Goal: Task Accomplishment & Management: Use online tool/utility

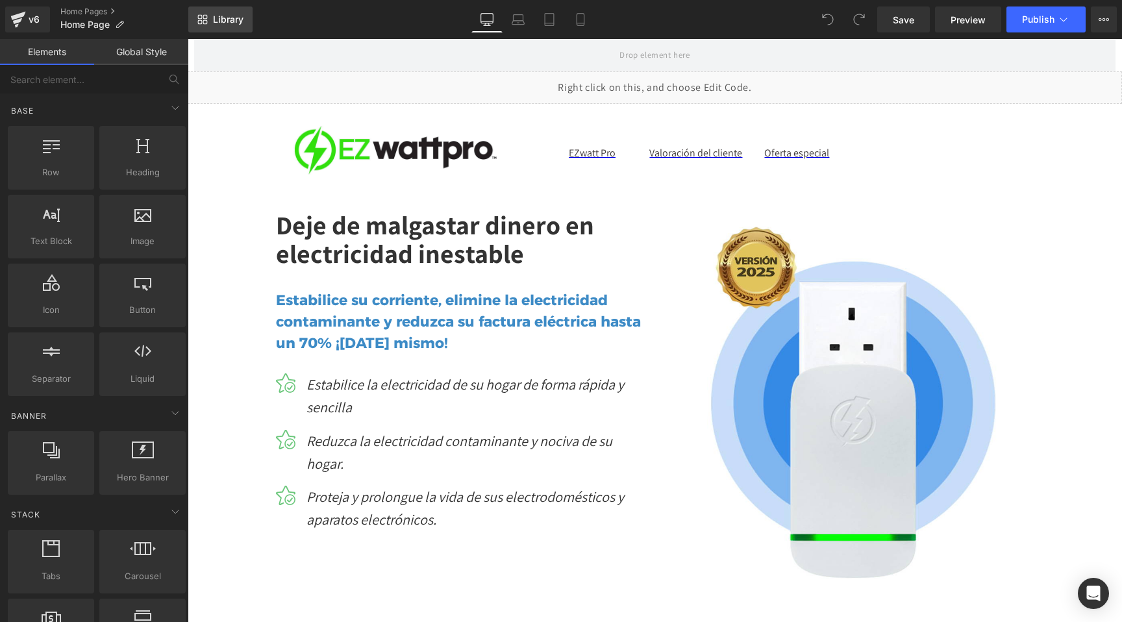
click at [224, 17] on span "Library" at bounding box center [228, 20] width 31 height 12
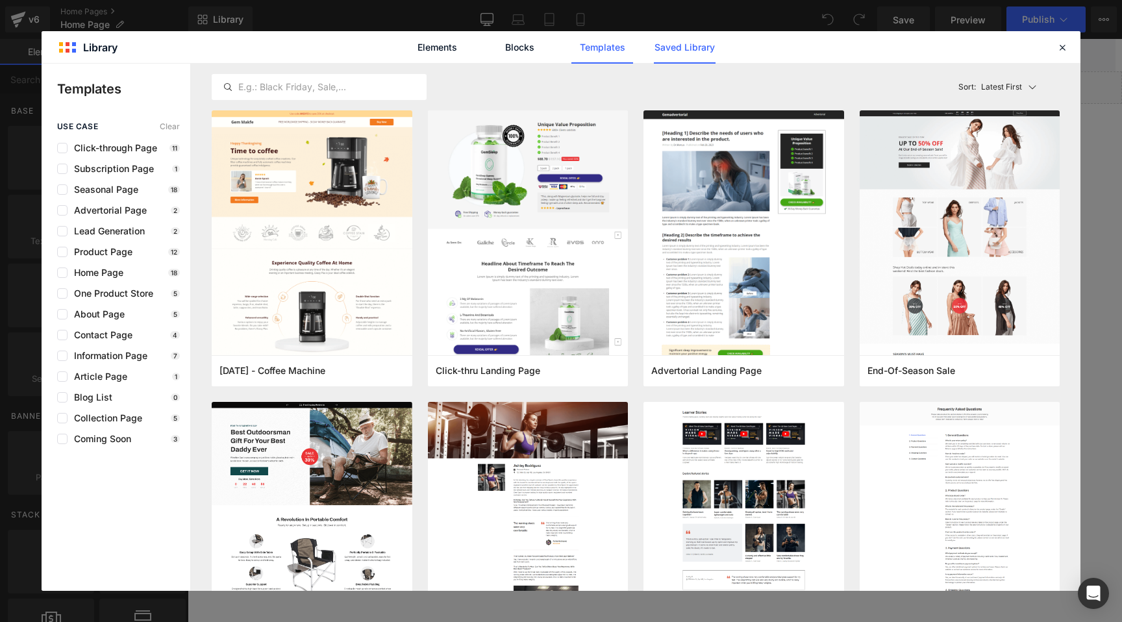
click at [680, 46] on link "Saved Library" at bounding box center [685, 47] width 62 height 32
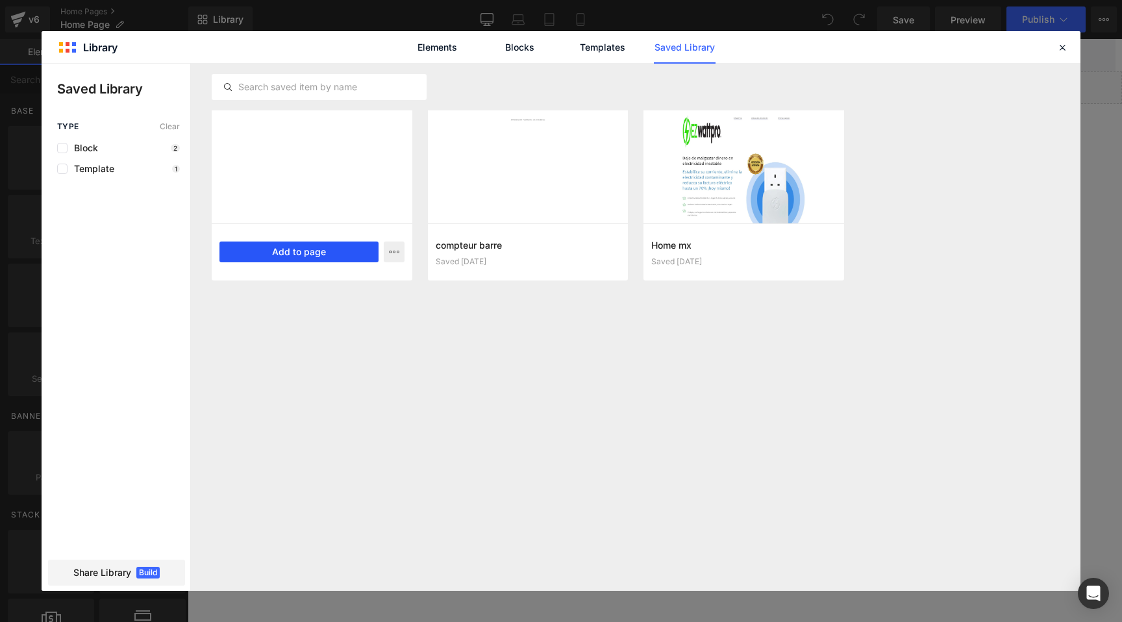
click at [272, 252] on button "Add to page" at bounding box center [299, 252] width 159 height 21
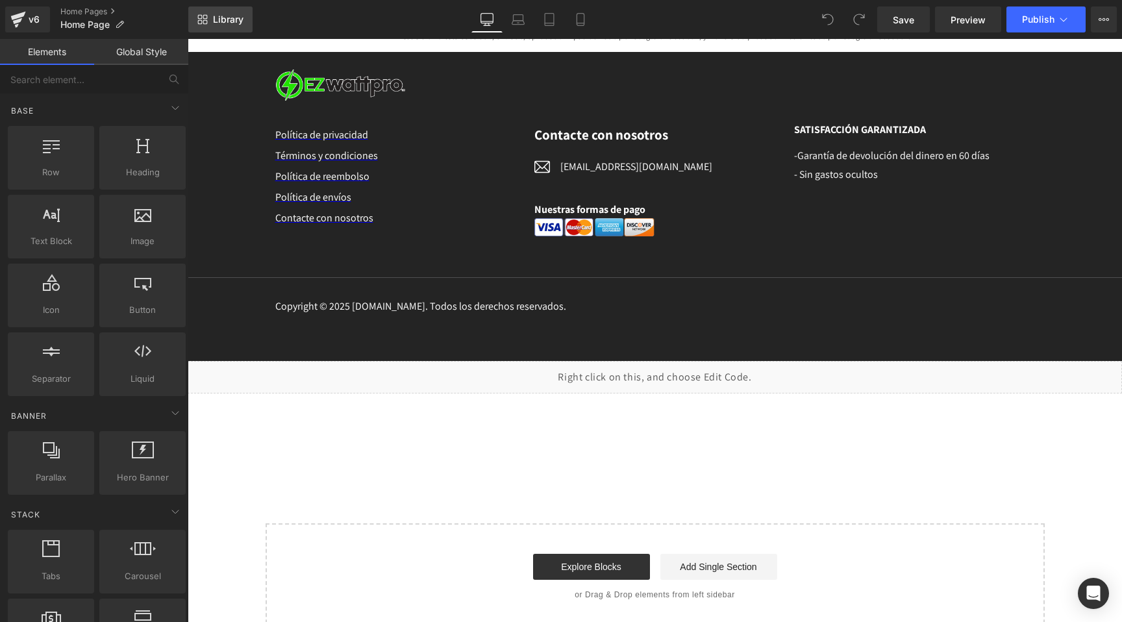
scroll to position [6668, 0]
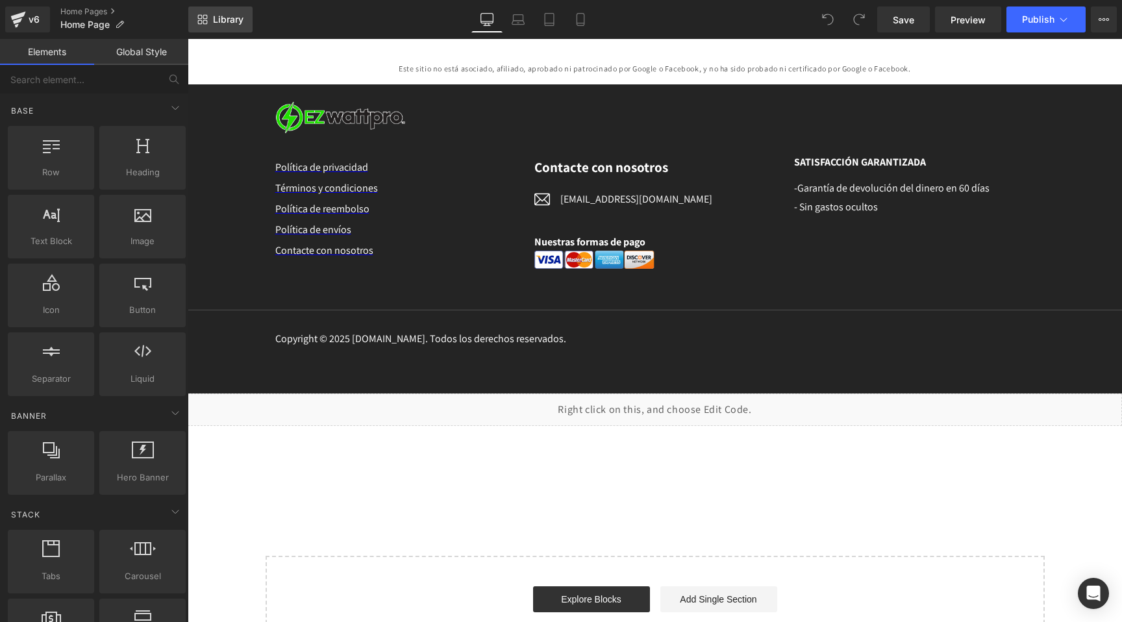
click at [231, 16] on span "Library" at bounding box center [228, 20] width 31 height 12
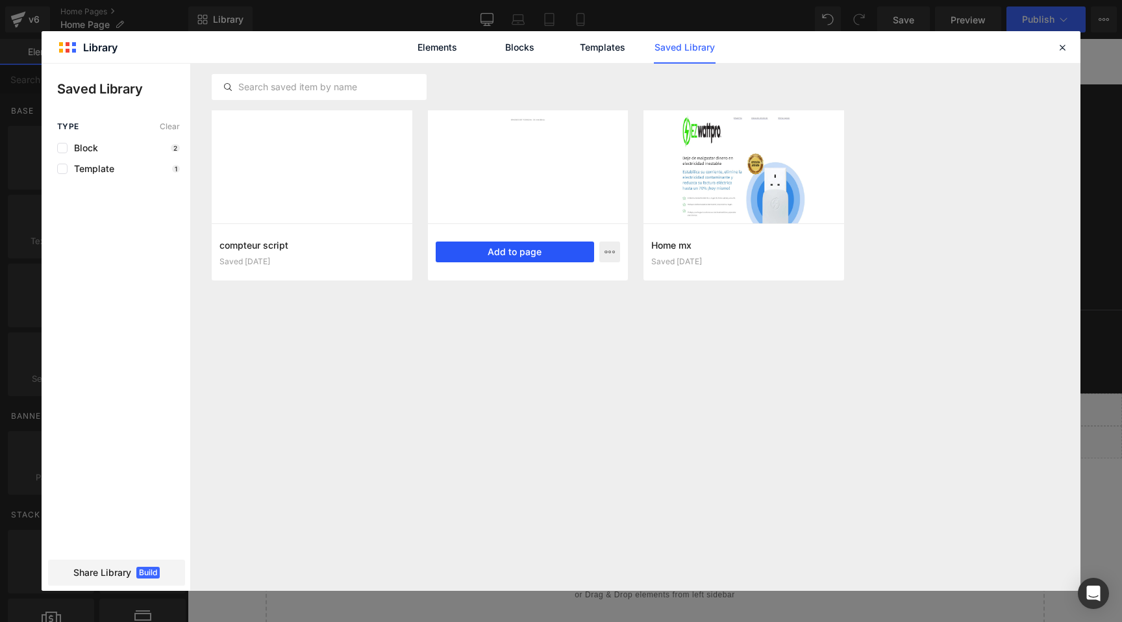
click at [488, 244] on button "Add to page" at bounding box center [515, 252] width 159 height 21
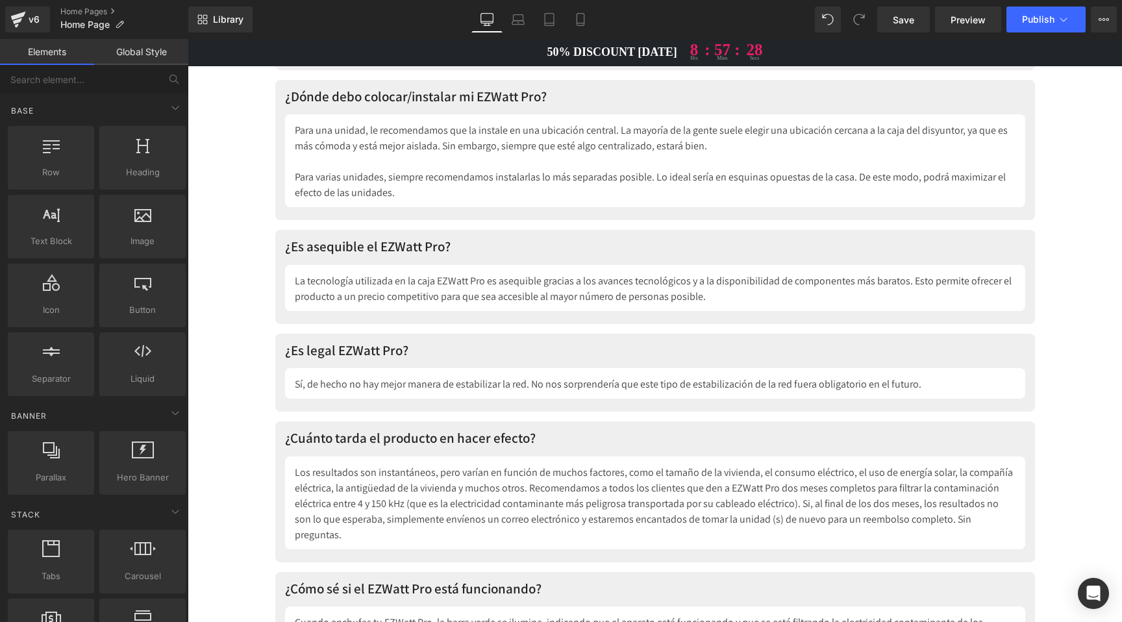
scroll to position [5839, 0]
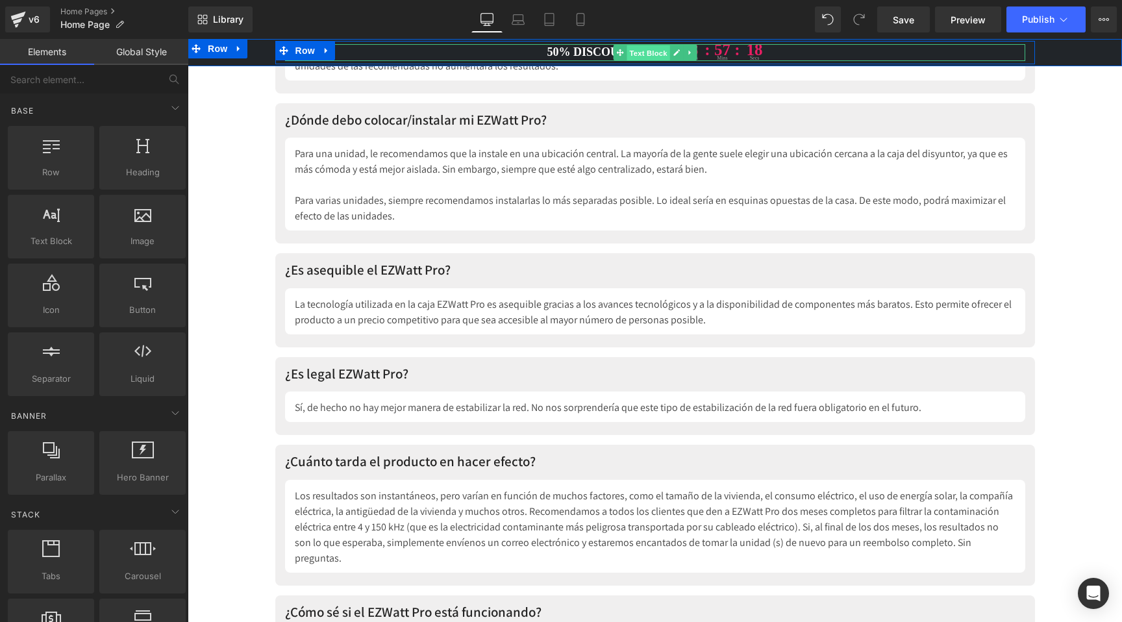
click at [643, 51] on span "Text Block" at bounding box center [648, 53] width 43 height 16
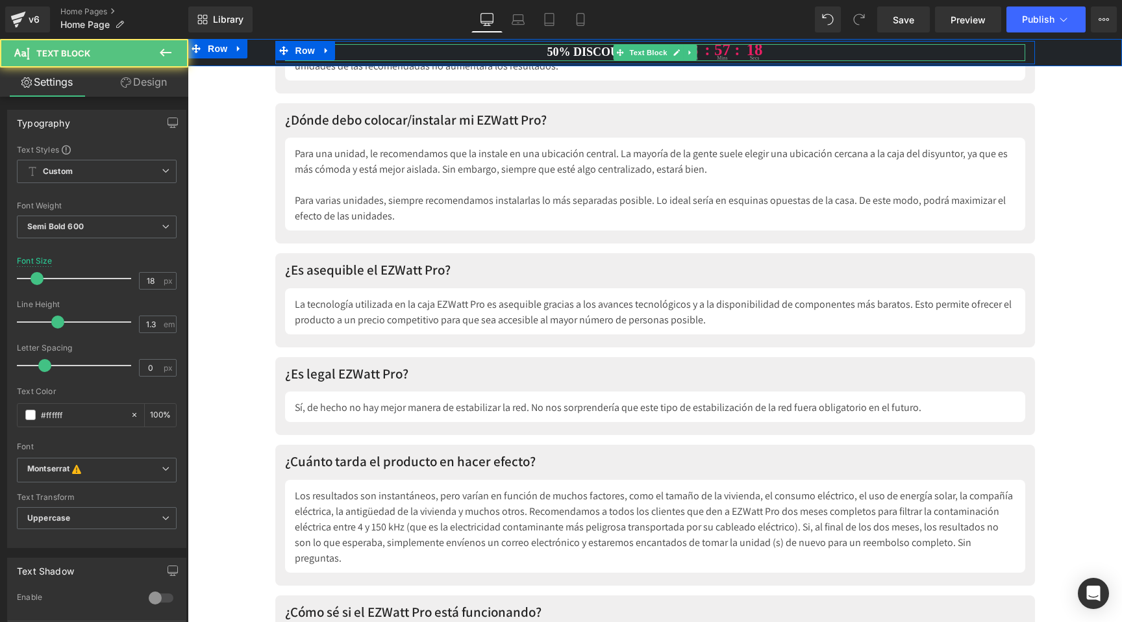
click at [673, 49] on icon at bounding box center [676, 53] width 7 height 8
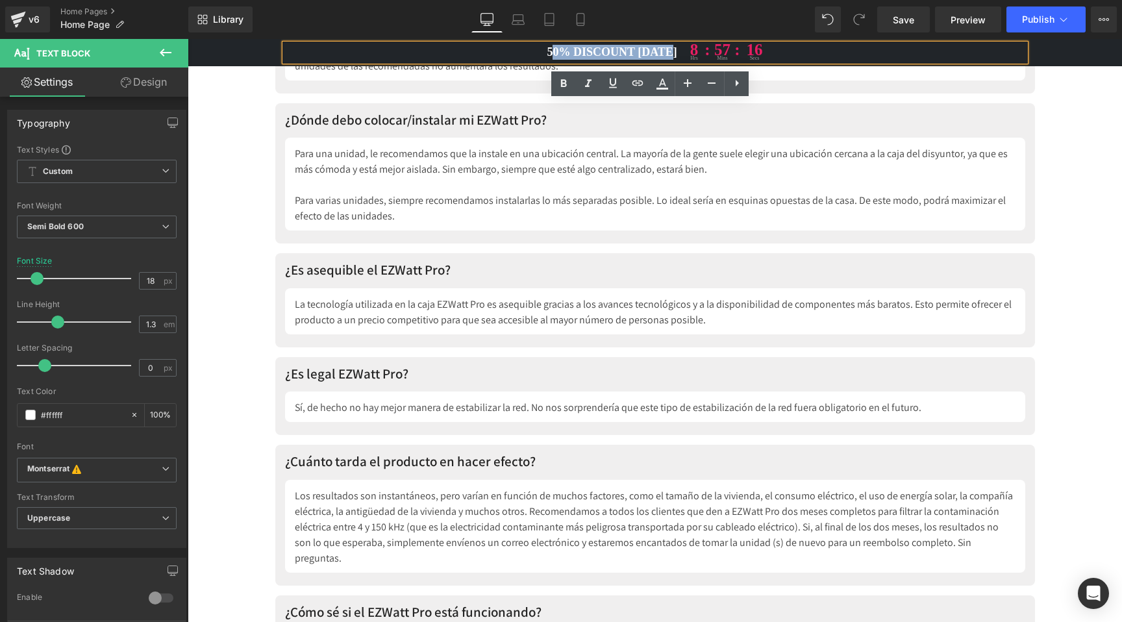
drag, startPoint x: 669, startPoint y: 48, endPoint x: 549, endPoint y: 53, distance: 120.2
click at [549, 53] on p "50% DISCOUNT [DATE] 8 hrs : 57 : mins 16 secs" at bounding box center [655, 52] width 740 height 17
paste div
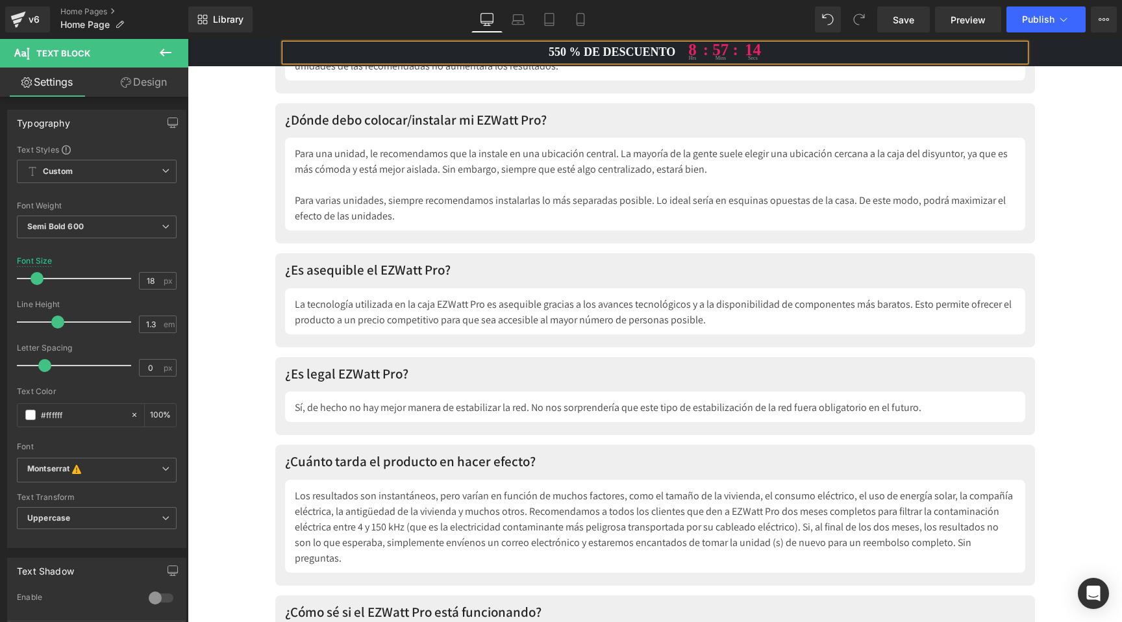
click at [552, 47] on p "550 % DE DESCUENTO 8 hrs : 57 : mins 14 secs" at bounding box center [655, 52] width 740 height 17
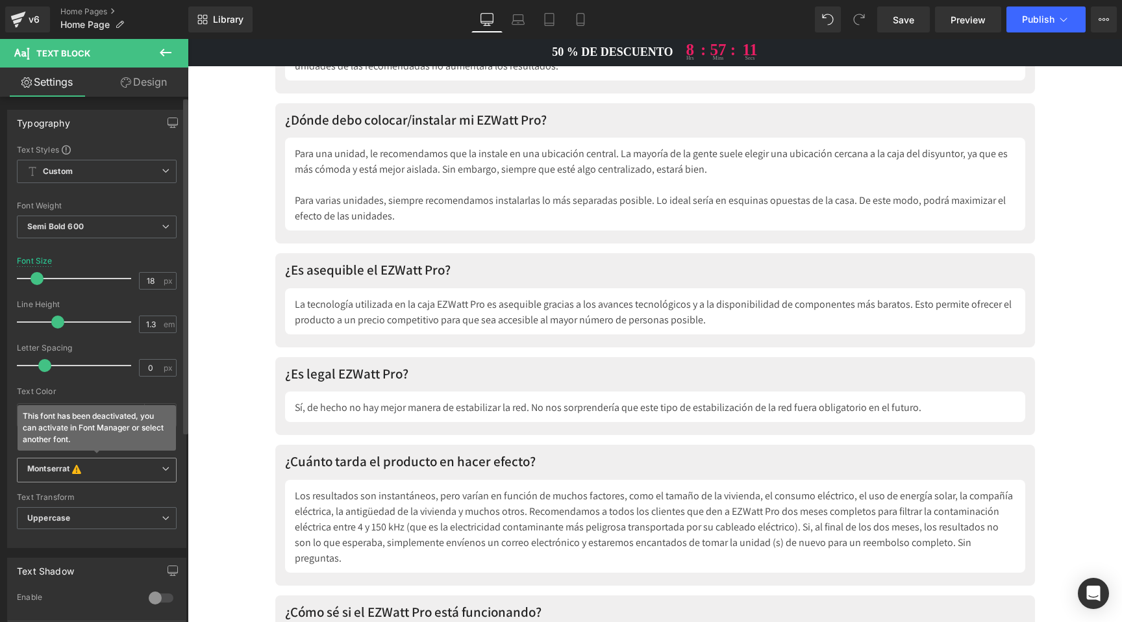
click at [92, 466] on b "Montserrat This font has been deactivated, you can activate in Font Manager or …" at bounding box center [94, 470] width 134 height 13
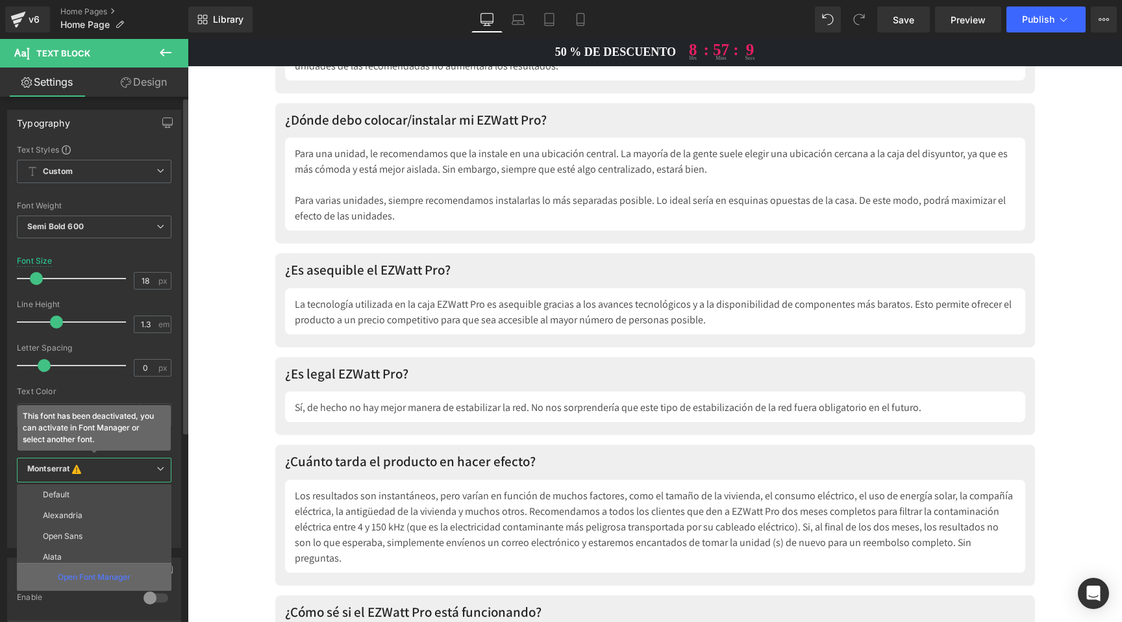
click at [87, 577] on p "Open Font Manager" at bounding box center [94, 577] width 73 height 12
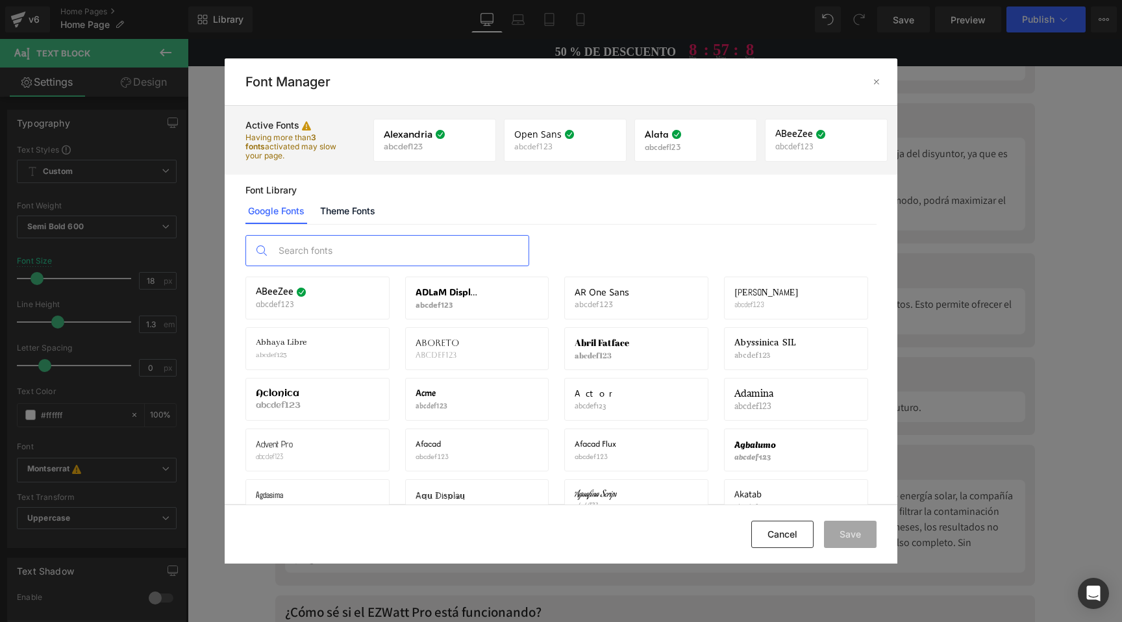
click at [348, 244] on input "text" at bounding box center [400, 251] width 257 height 30
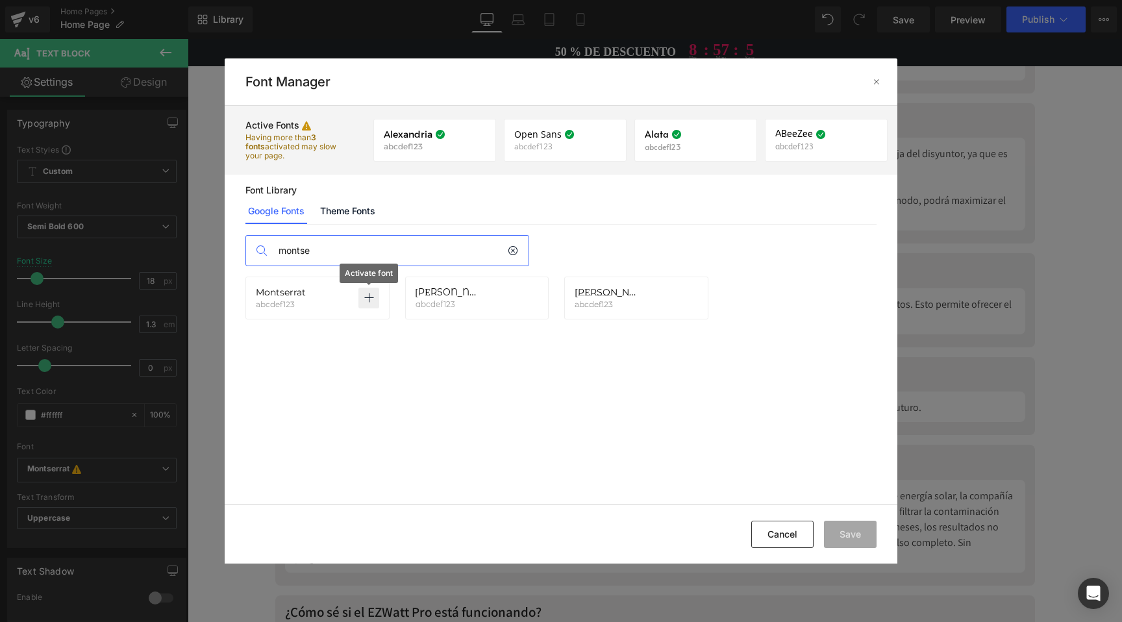
type input "montse"
click at [371, 297] on icon at bounding box center [369, 298] width 10 height 10
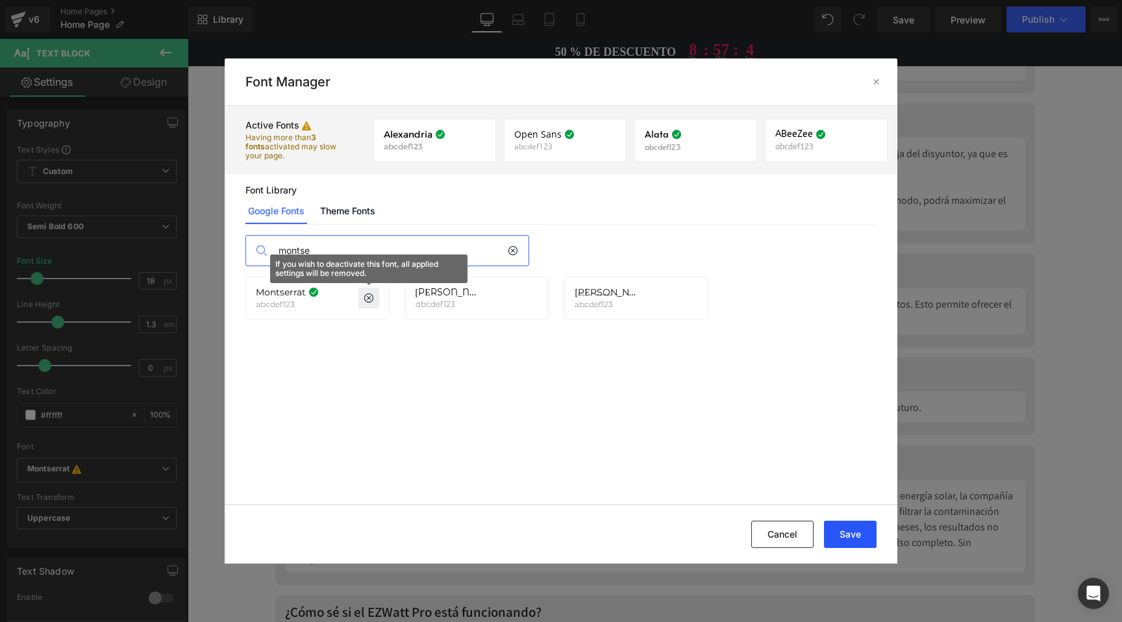
click at [859, 525] on button "Save" at bounding box center [850, 534] width 53 height 27
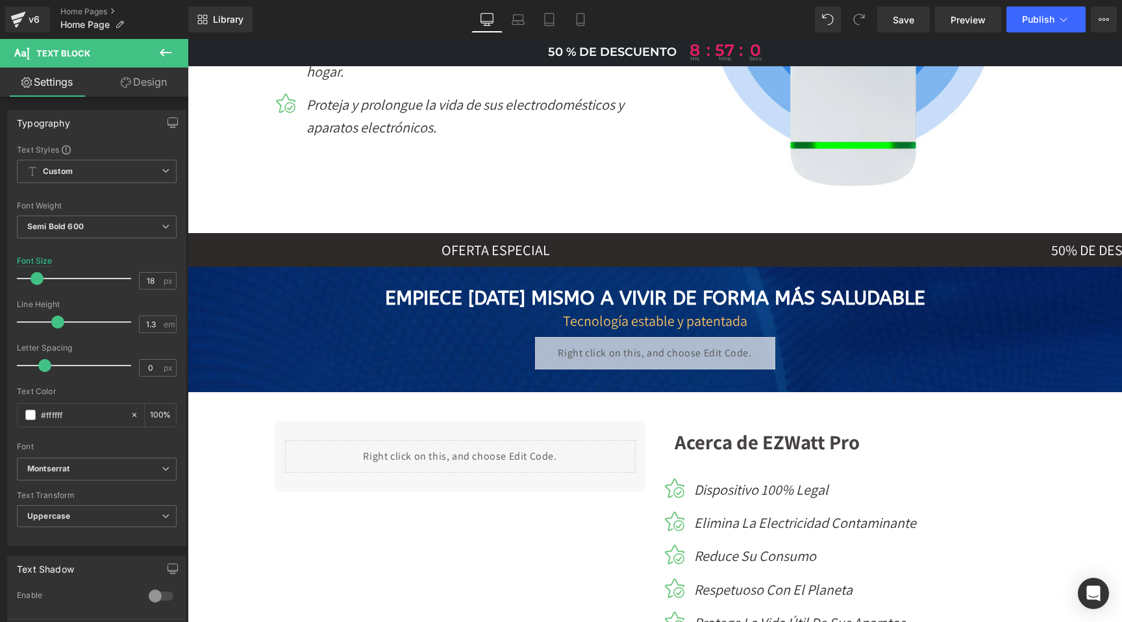
scroll to position [0, 0]
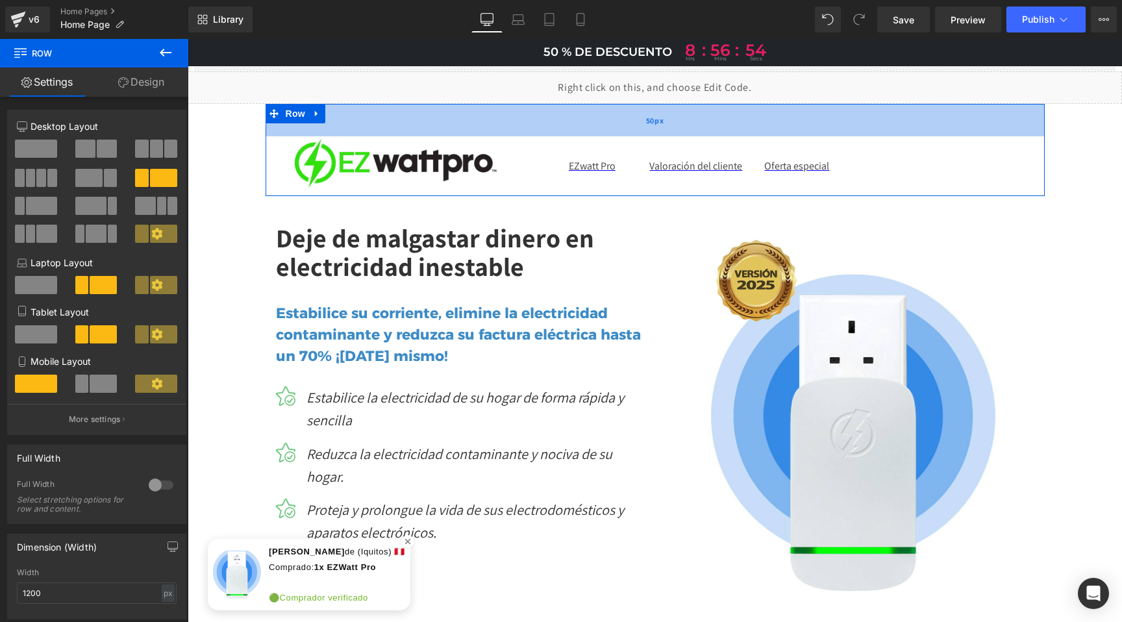
drag, startPoint x: 362, startPoint y: 106, endPoint x: 361, endPoint y: 119, distance: 13.0
click at [361, 119] on div "50px" at bounding box center [655, 120] width 779 height 32
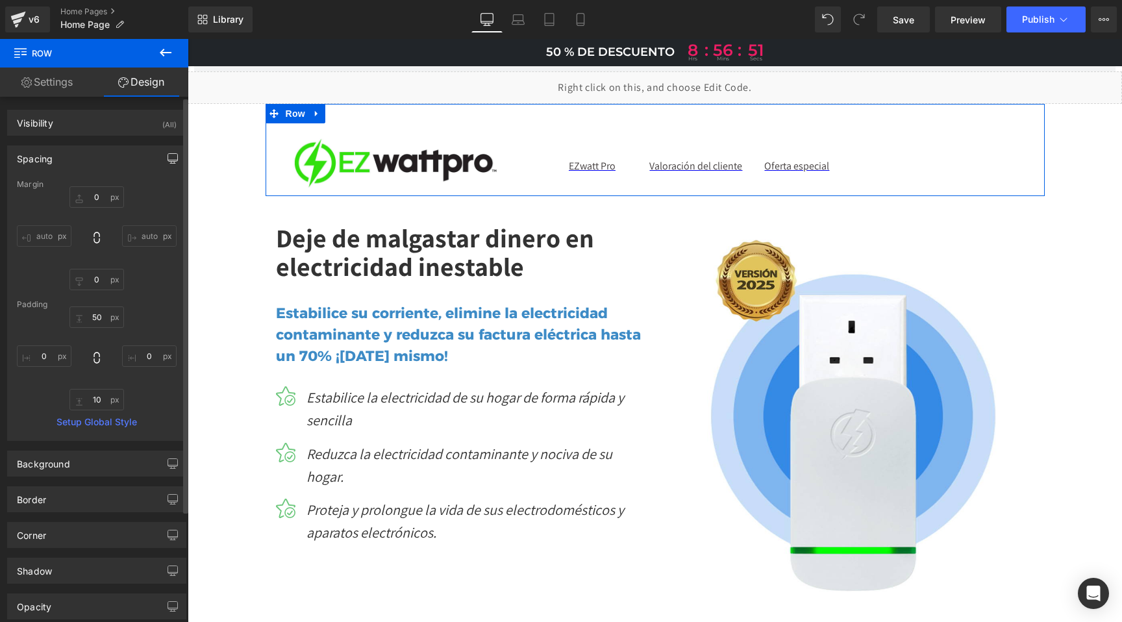
click at [168, 154] on icon "button" at bounding box center [173, 158] width 10 height 10
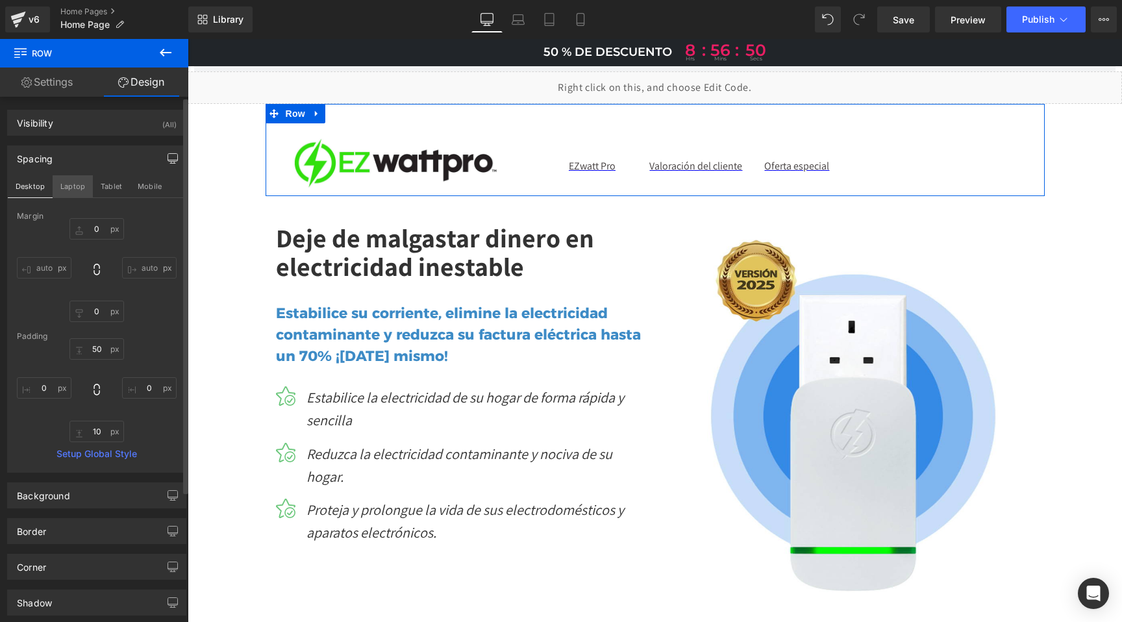
click at [79, 183] on button "Laptop" at bounding box center [73, 186] width 40 height 22
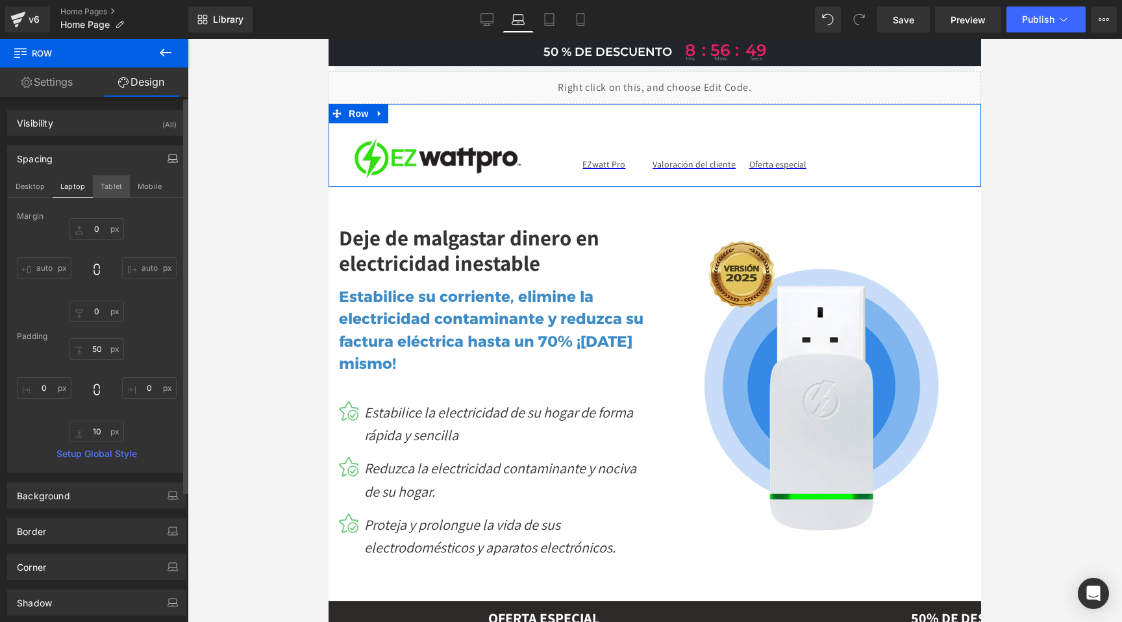
click at [102, 182] on button "Tablet" at bounding box center [111, 186] width 37 height 22
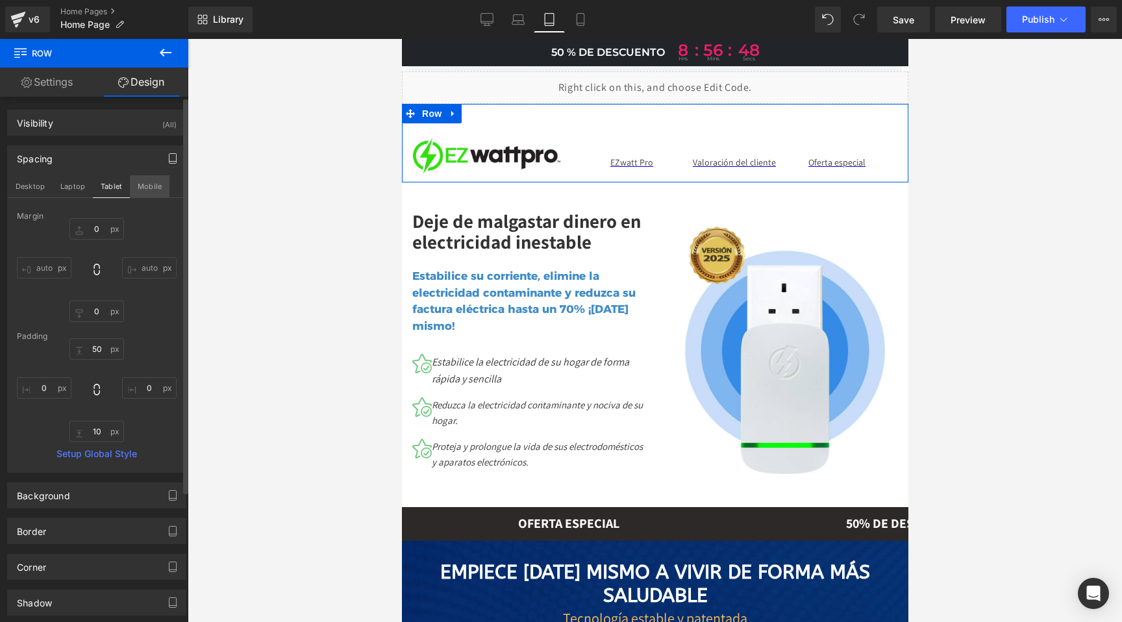
click at [142, 186] on button "Mobile" at bounding box center [150, 186] width 40 height 22
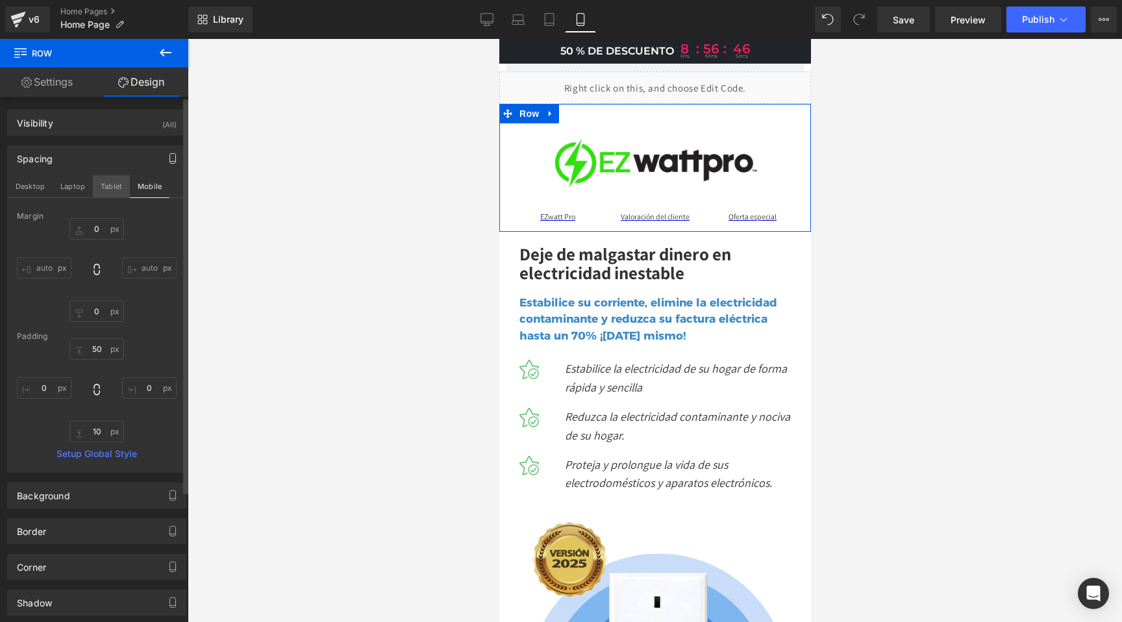
click at [110, 187] on button "Tablet" at bounding box center [111, 186] width 37 height 22
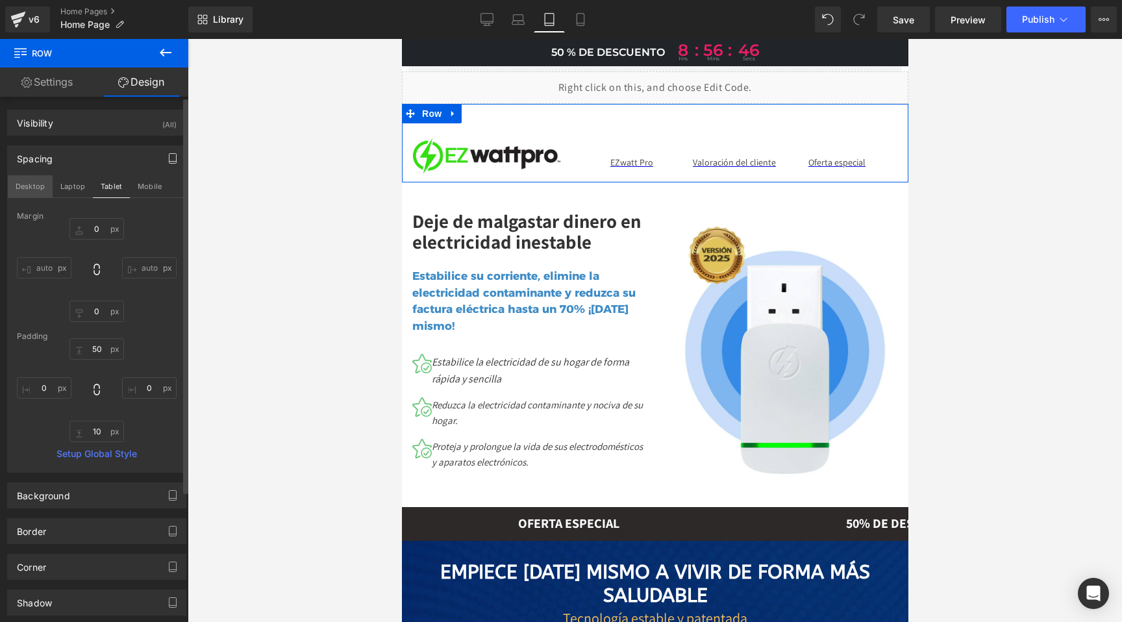
drag, startPoint x: 73, startPoint y: 187, endPoint x: 11, endPoint y: 187, distance: 62.3
click at [73, 187] on button "Laptop" at bounding box center [73, 186] width 40 height 22
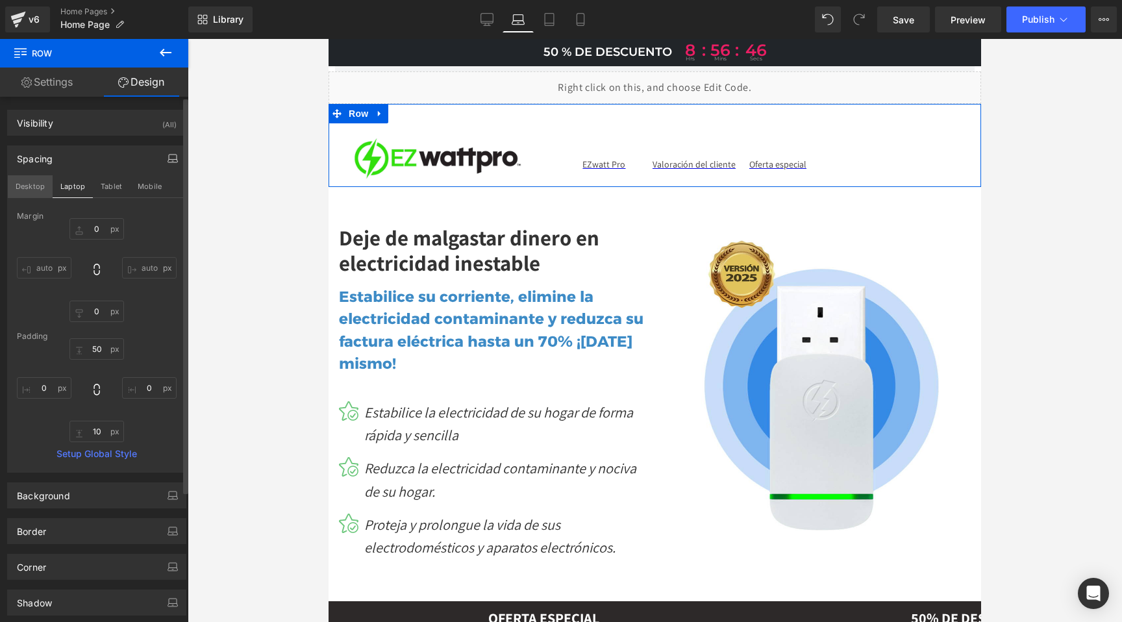
click at [11, 187] on button "Desktop" at bounding box center [30, 186] width 45 height 22
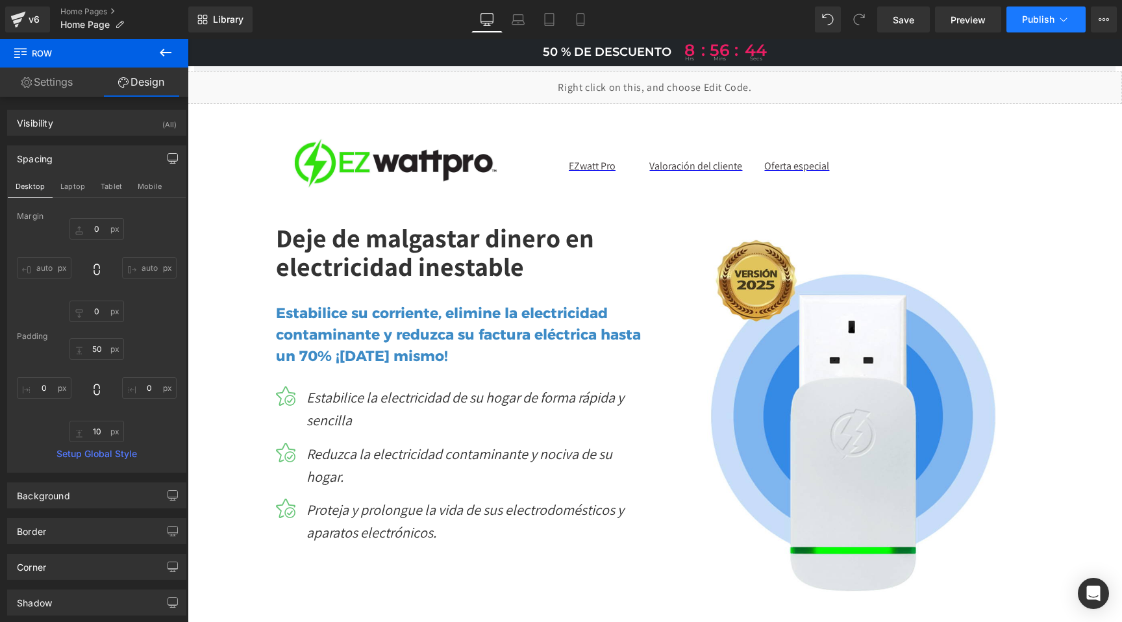
click at [1041, 19] on span "Publish" at bounding box center [1038, 19] width 32 height 10
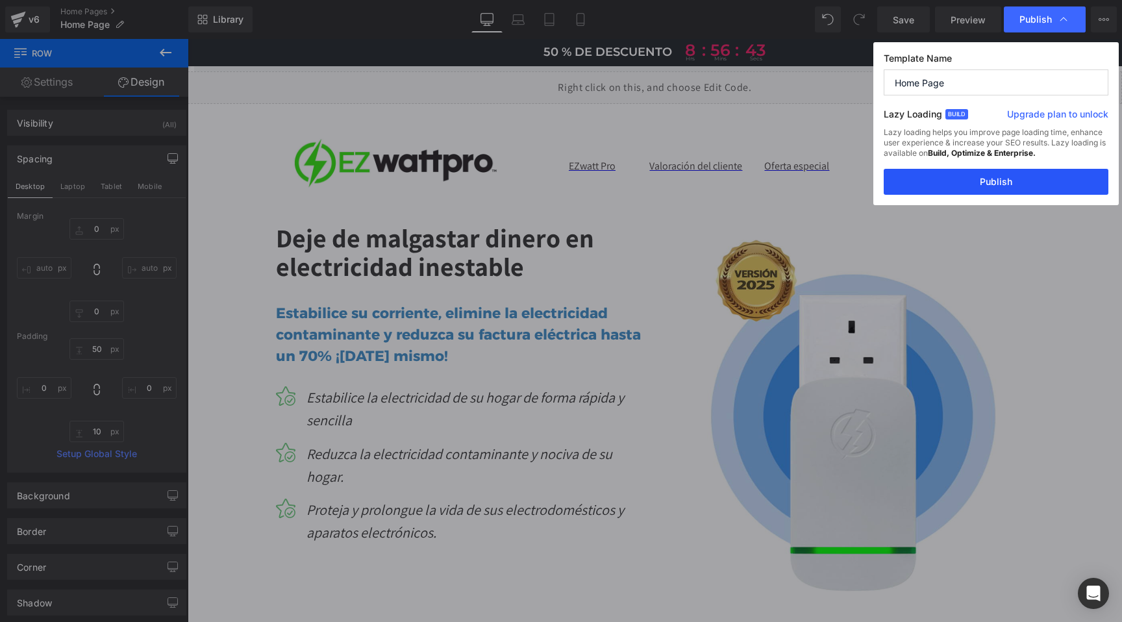
click at [994, 188] on button "Publish" at bounding box center [996, 182] width 225 height 26
